Goal: Find specific page/section: Find specific page/section

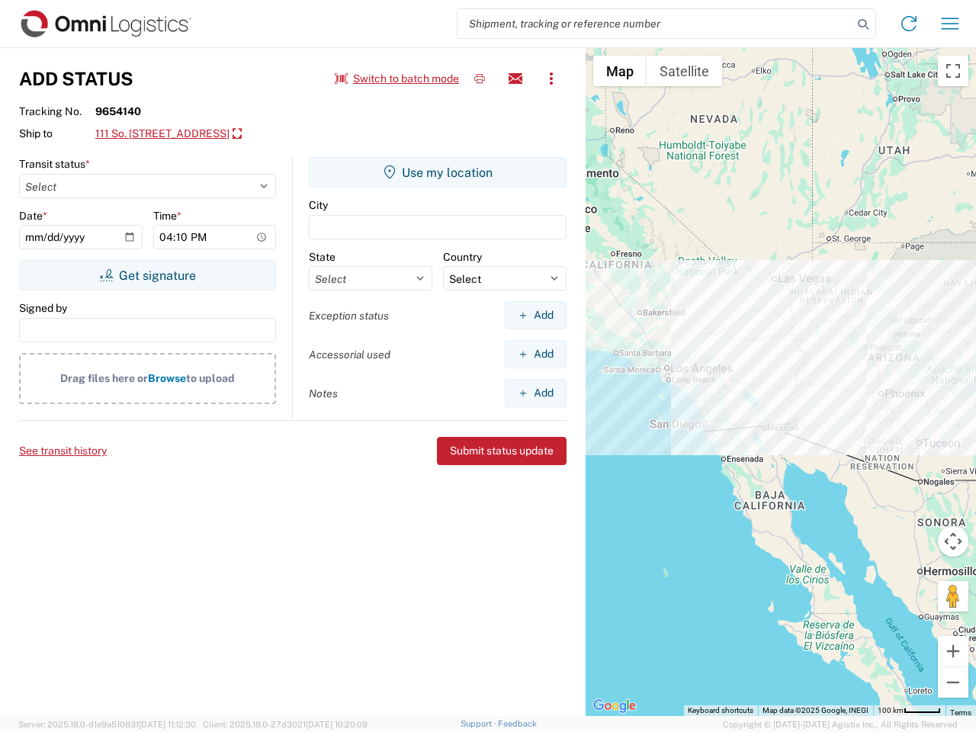
click at [655, 24] on input "search" at bounding box center [654, 23] width 395 height 29
click at [863, 24] on icon at bounding box center [862, 24] width 21 height 21
click at [909, 24] on icon at bounding box center [908, 23] width 24 height 24
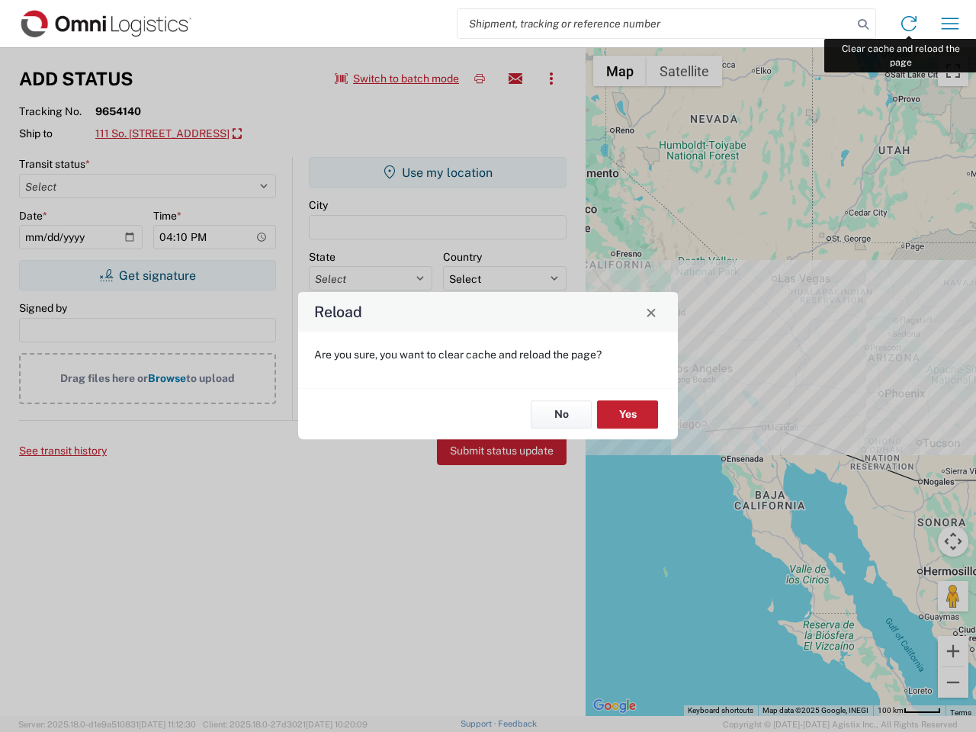
click at [950, 24] on div "Reload Are you sure, you want to clear cache and reload the page? No Yes" at bounding box center [488, 366] width 976 height 732
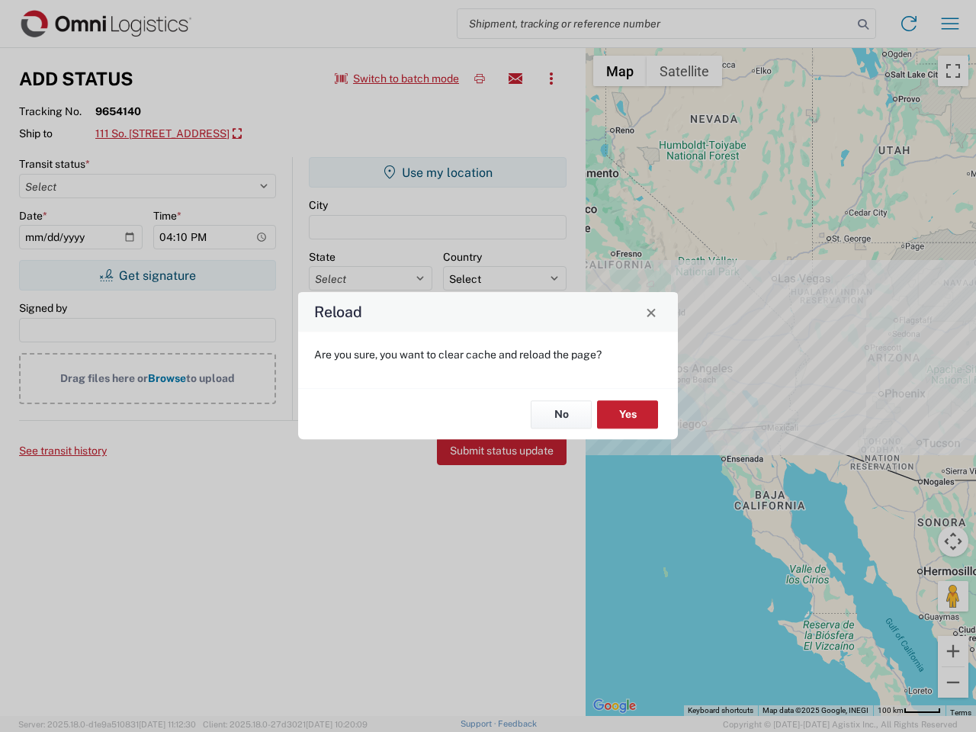
click at [397, 79] on div "Reload Are you sure, you want to clear cache and reload the page? No Yes" at bounding box center [488, 366] width 976 height 732
click at [479, 79] on div "Reload Are you sure, you want to clear cache and reload the page? No Yes" at bounding box center [488, 366] width 976 height 732
click at [515, 79] on div "Reload Are you sure, you want to clear cache and reload the page? No Yes" at bounding box center [488, 366] width 976 height 732
click at [551, 79] on div "Reload Are you sure, you want to clear cache and reload the page? No Yes" at bounding box center [488, 366] width 976 height 732
click at [195, 134] on div "Reload Are you sure, you want to clear cache and reload the page? No Yes" at bounding box center [488, 366] width 976 height 732
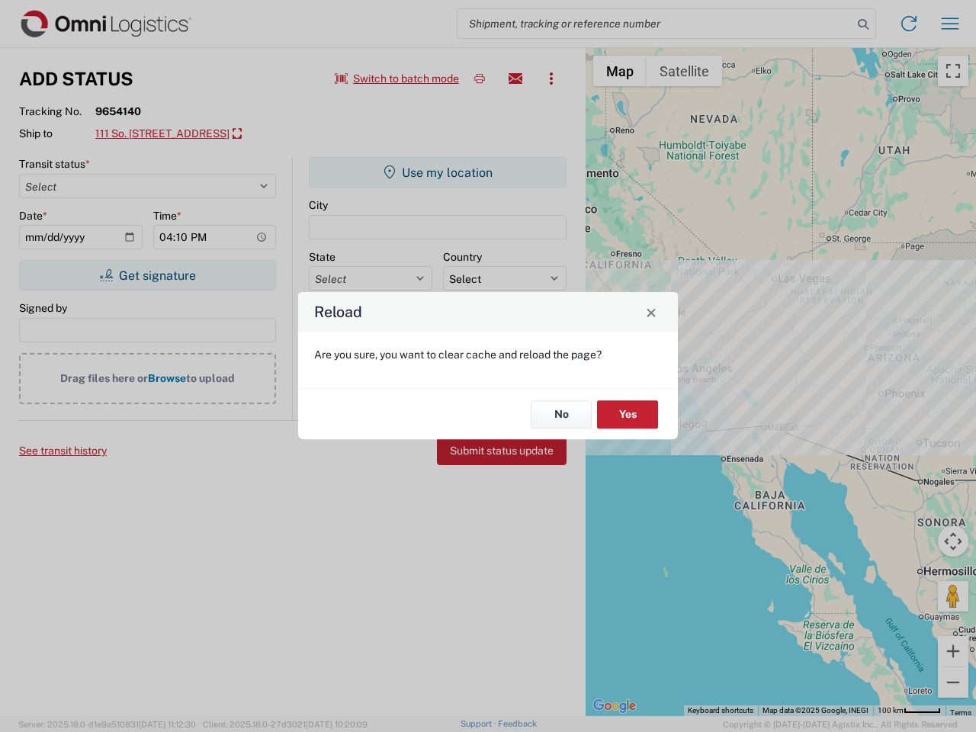
click at [147, 275] on div "Reload Are you sure, you want to clear cache and reload the page? No Yes" at bounding box center [488, 366] width 976 height 732
